Goal: Check status: Check status

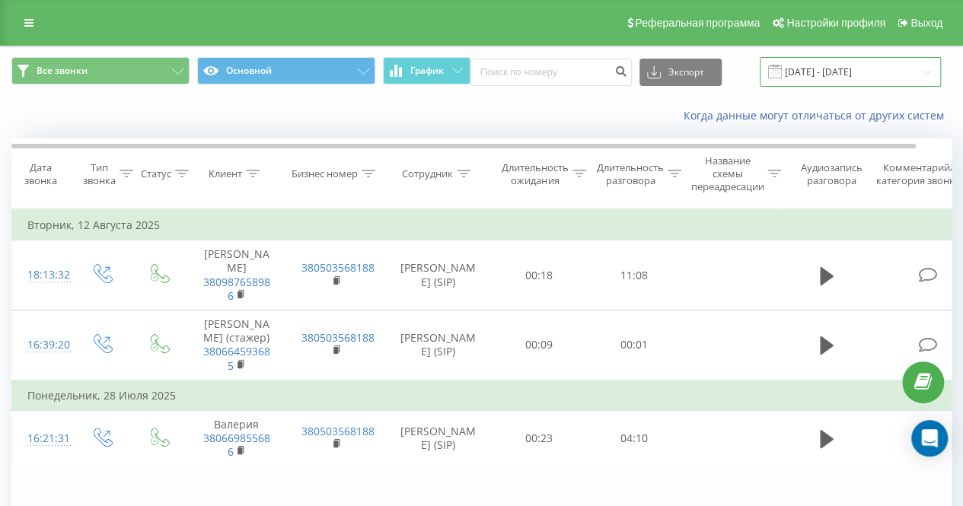
click at [821, 69] on input "[DATE] - [DATE]" at bounding box center [850, 72] width 181 height 30
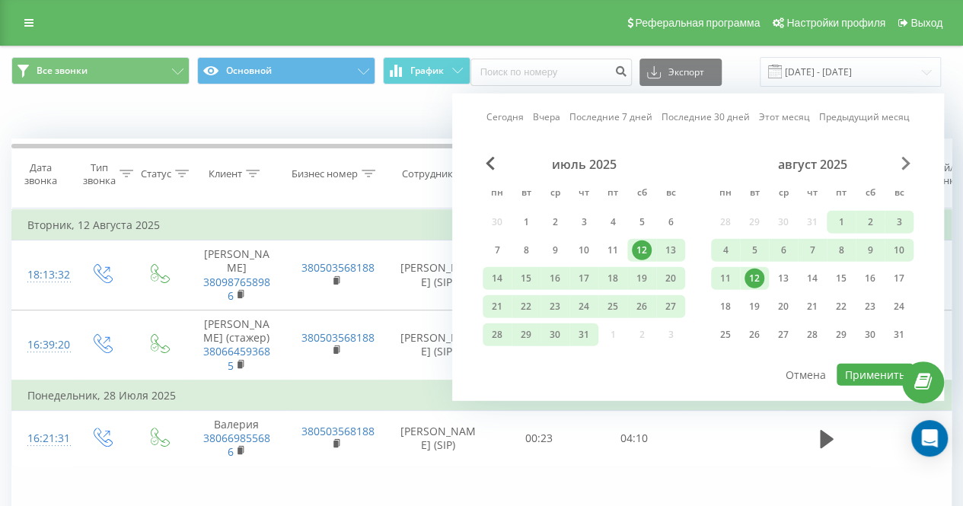
click at [909, 158] on span "Next Month" at bounding box center [905, 164] width 9 height 14
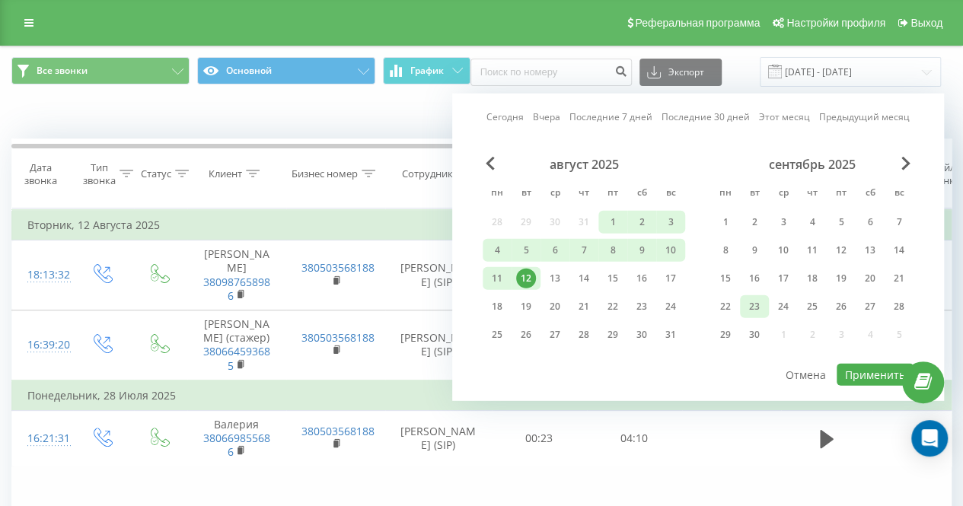
click at [755, 308] on div "23" at bounding box center [755, 307] width 20 height 20
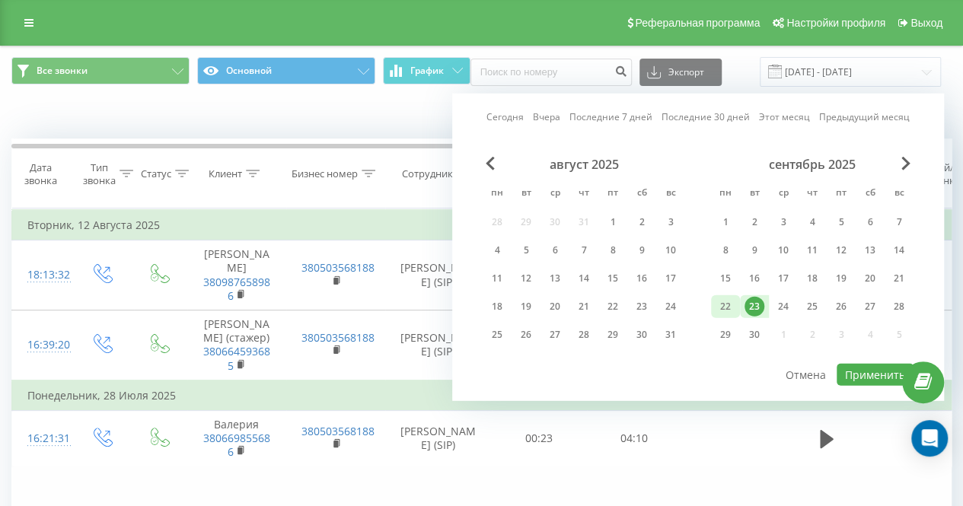
click at [726, 308] on div "22" at bounding box center [726, 307] width 20 height 20
click at [858, 364] on button "Применить" at bounding box center [875, 375] width 77 height 22
type input "[DATE] - [DATE]"
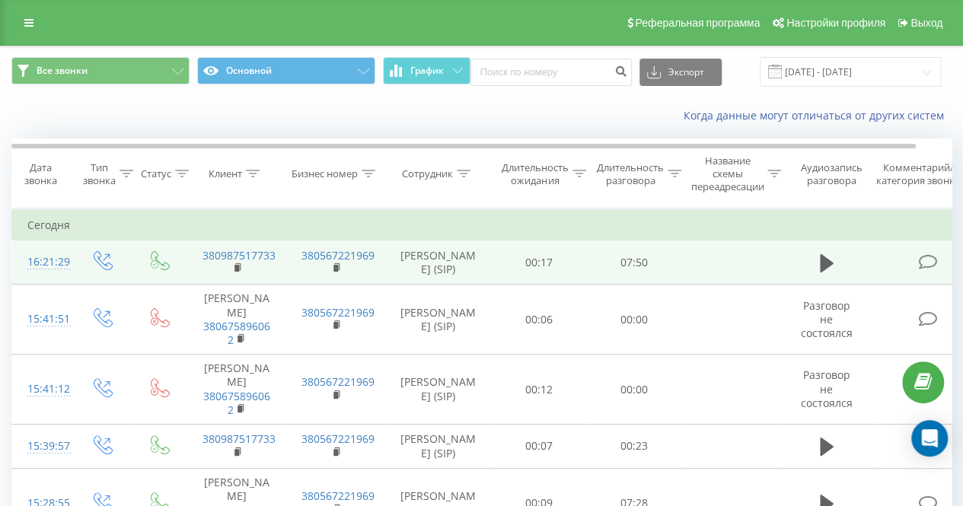
click at [101, 257] on icon at bounding box center [103, 260] width 19 height 19
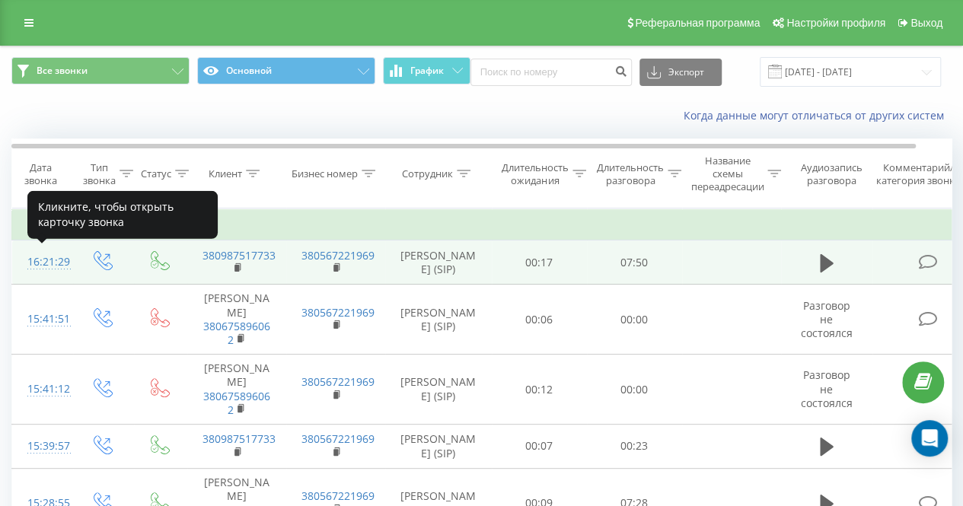
click at [46, 262] on div "16:21:29" at bounding box center [42, 262] width 30 height 30
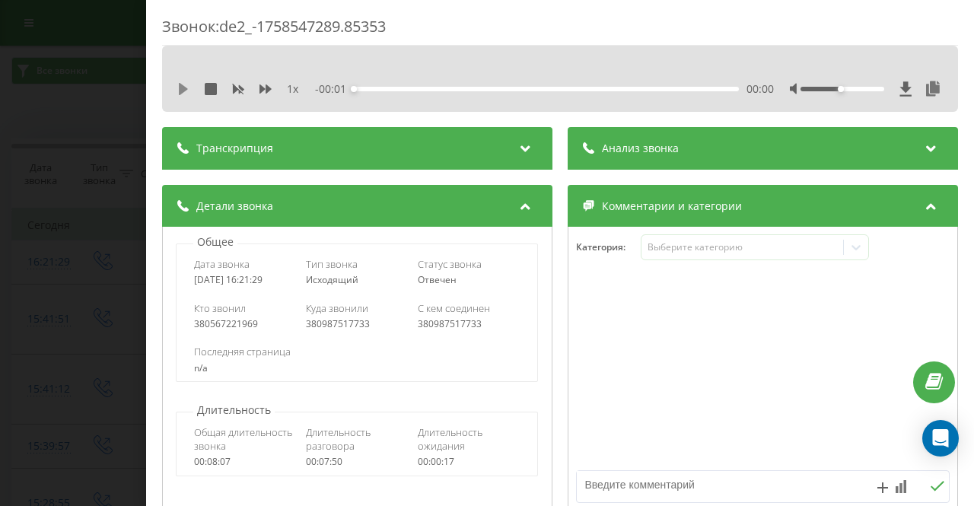
click at [183, 89] on icon at bounding box center [183, 89] width 9 height 12
click at [924, 89] on icon at bounding box center [933, 88] width 18 height 15
